Goal: Information Seeking & Learning: Learn about a topic

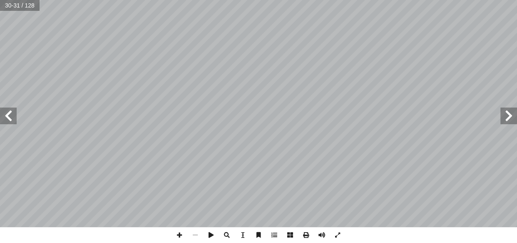
click at [10, 116] on span at bounding box center [8, 115] width 17 height 17
click at [181, 235] on span at bounding box center [180, 235] width 16 height 16
click at [397, 123] on span at bounding box center [509, 115] width 17 height 17
click at [370, 107] on div "٢٦ ول في الحرب؟ ّ افع وراء دخول هذا العدد الكبير من الد ّ يكم، ما الد أ برا قاش…" at bounding box center [258, 113] width 517 height 227
click at [7, 112] on span at bounding box center [8, 115] width 17 height 17
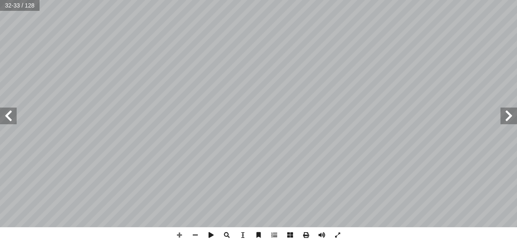
click at [397, 115] on span at bounding box center [509, 115] width 17 height 17
click at [8, 122] on span at bounding box center [8, 115] width 17 height 17
